Goal: Transaction & Acquisition: Purchase product/service

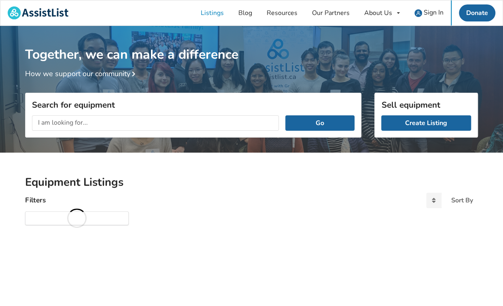
click at [70, 121] on input "text" at bounding box center [155, 122] width 247 height 15
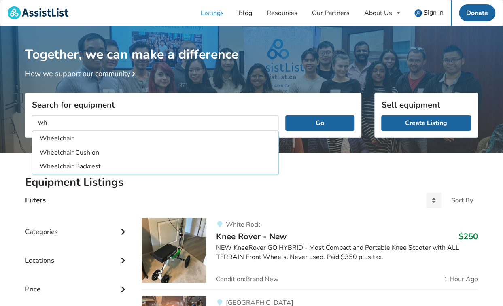
type input "w"
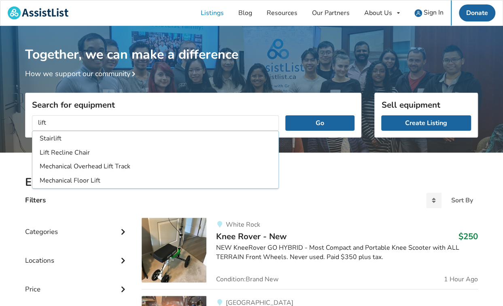
type input "lift"
click at [285, 115] on button "Go" at bounding box center [319, 122] width 69 height 15
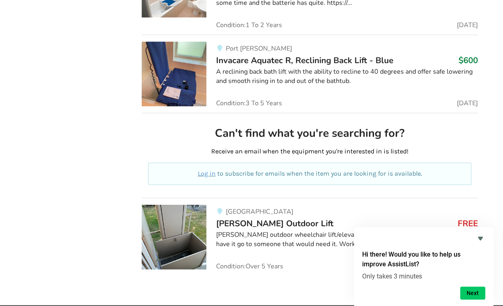
scroll to position [4060, 0]
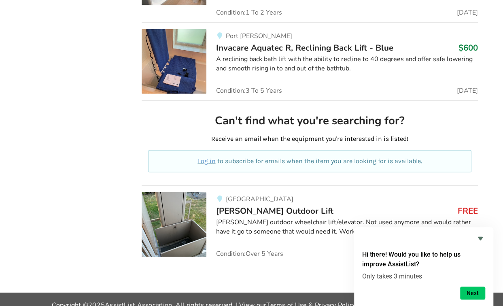
click at [238, 193] on div "Abbotsford [PERSON_NAME] Outdoor Lift FREE Bruno outdoor wheelchair lift/elevat…" at bounding box center [342, 224] width 272 height 65
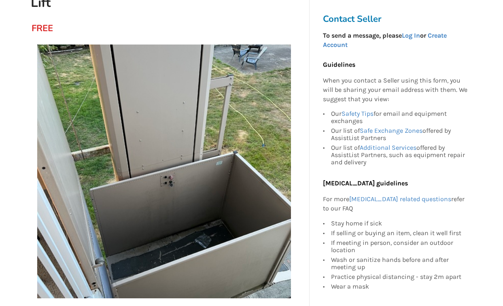
scroll to position [5, 0]
